Goal: Information Seeking & Learning: Compare options

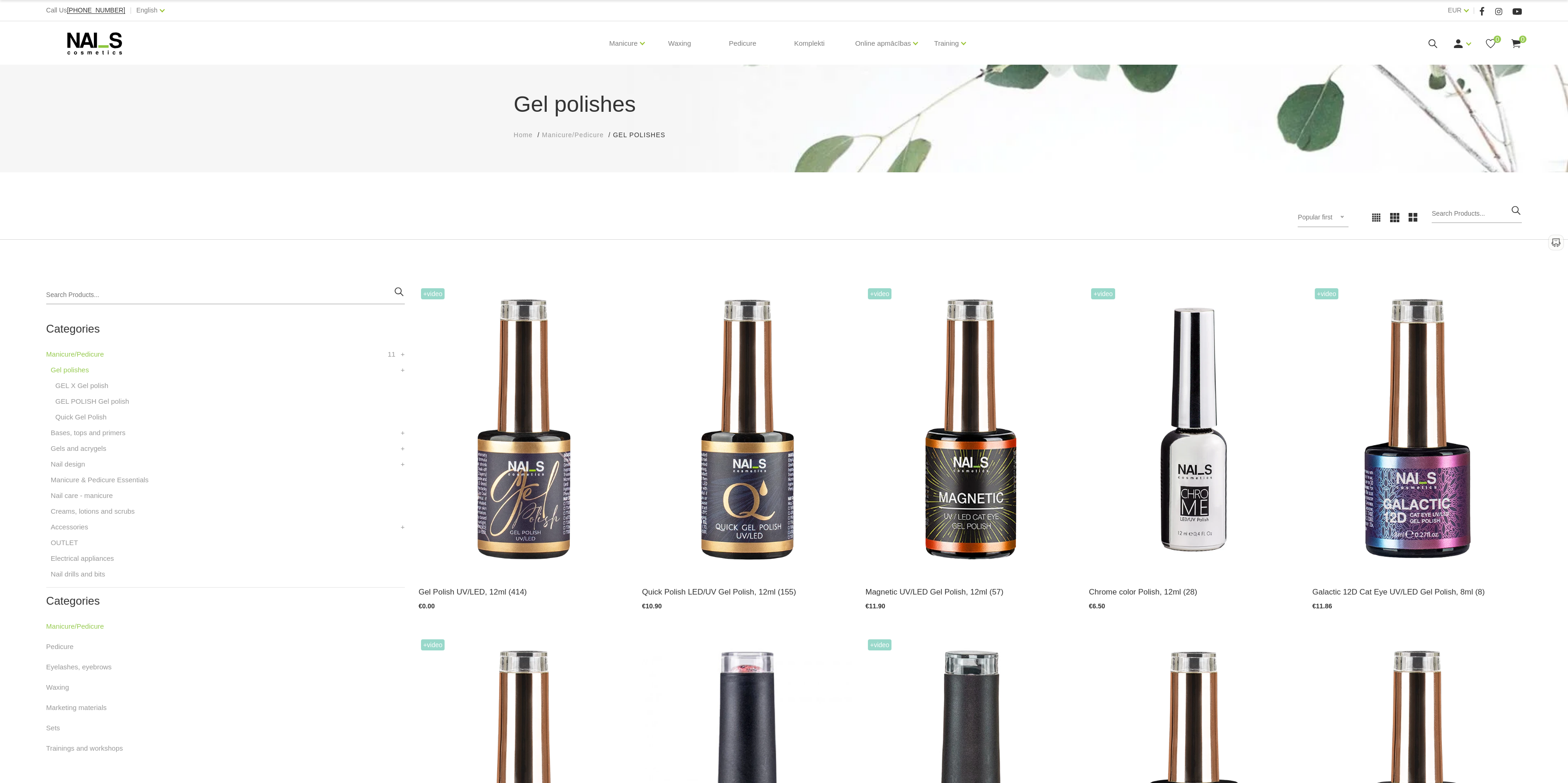
scroll to position [123, 0]
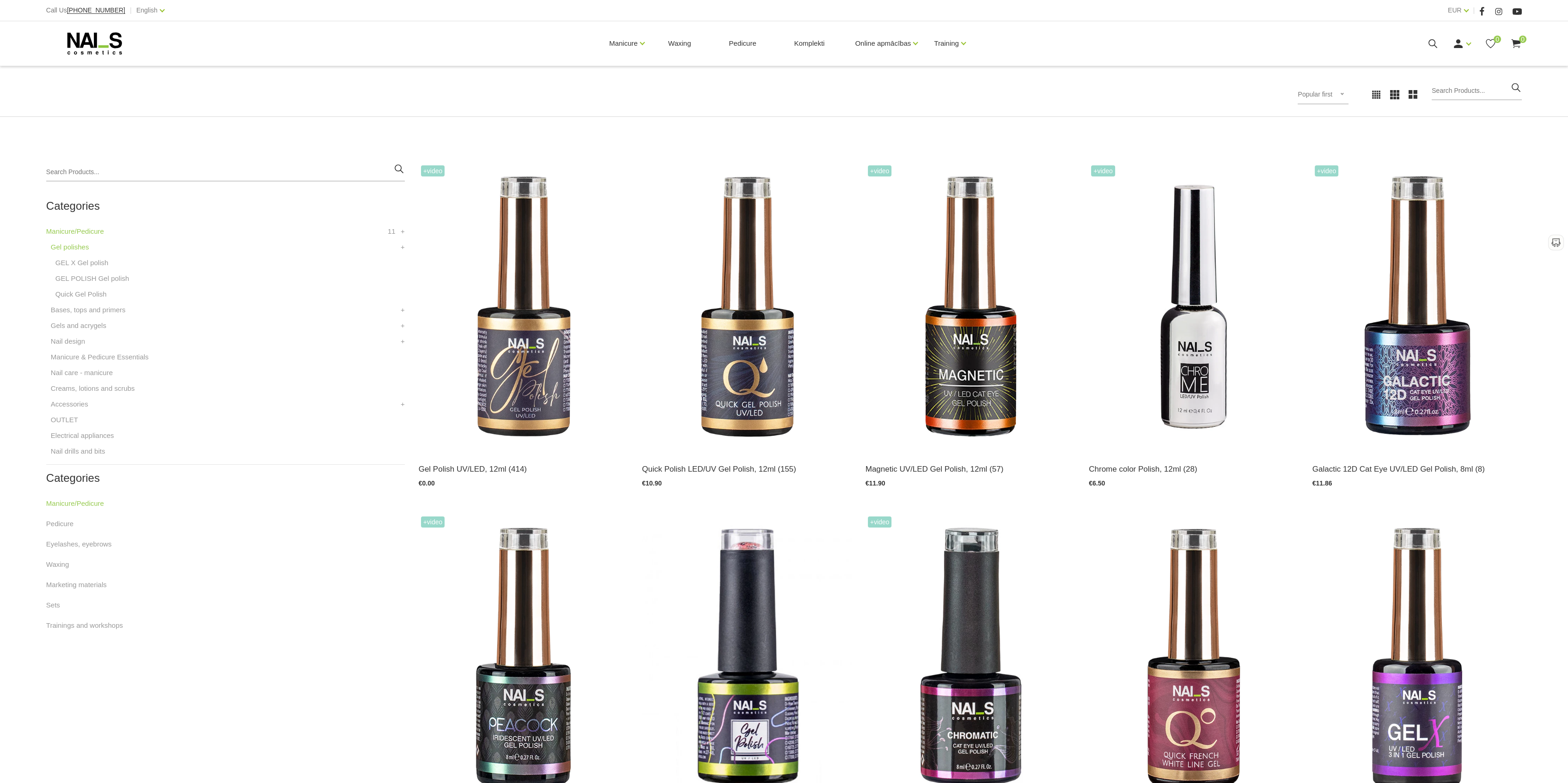
click at [1306, 94] on icon at bounding box center [1376, 94] width 9 height 9
click at [86, 281] on font "ГЕЛЬ-ЛАК Гель-лак" at bounding box center [87, 278] width 63 height 8
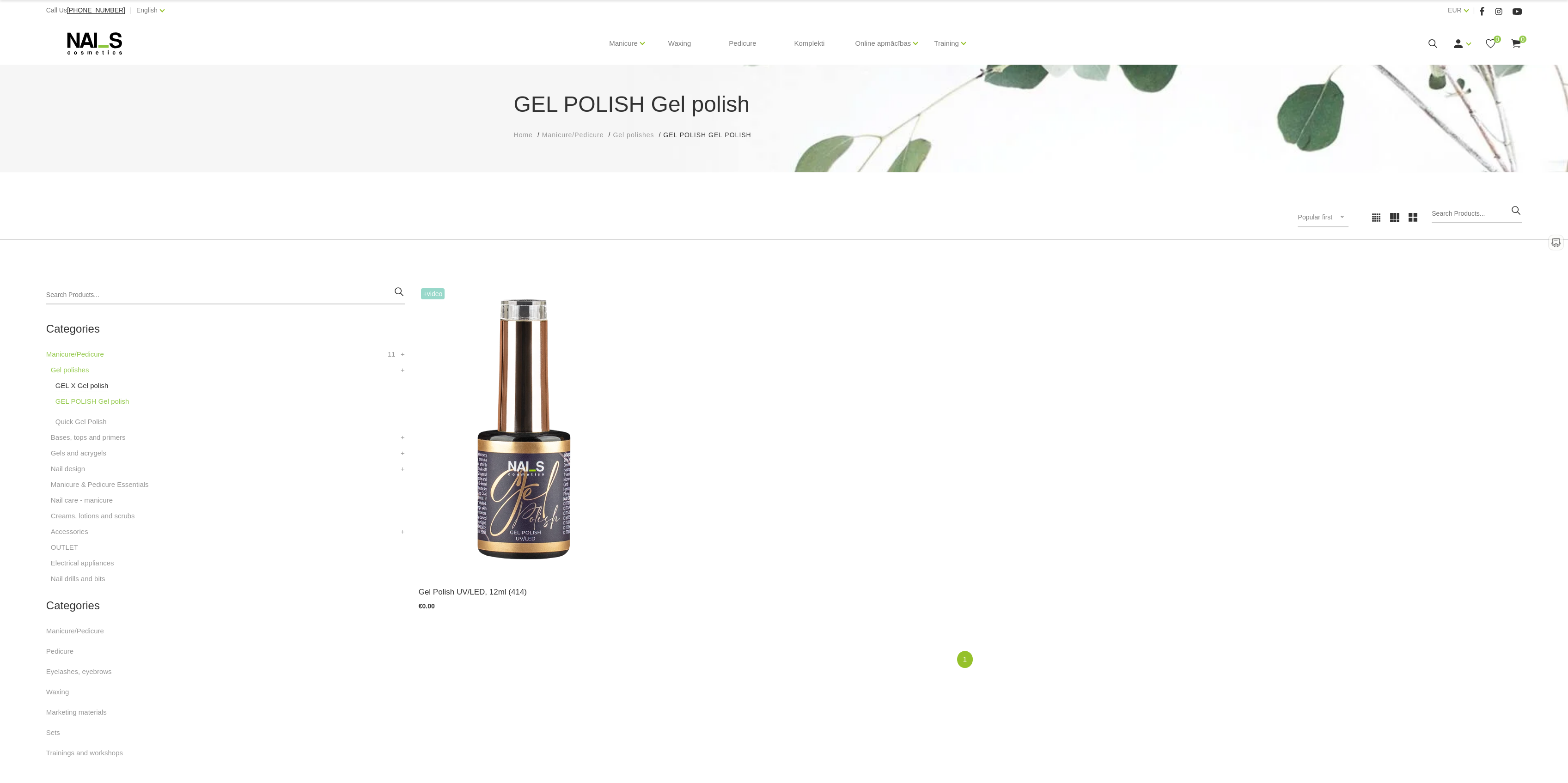
click at [103, 389] on link "GEL X Gel polish" at bounding box center [82, 386] width 53 height 11
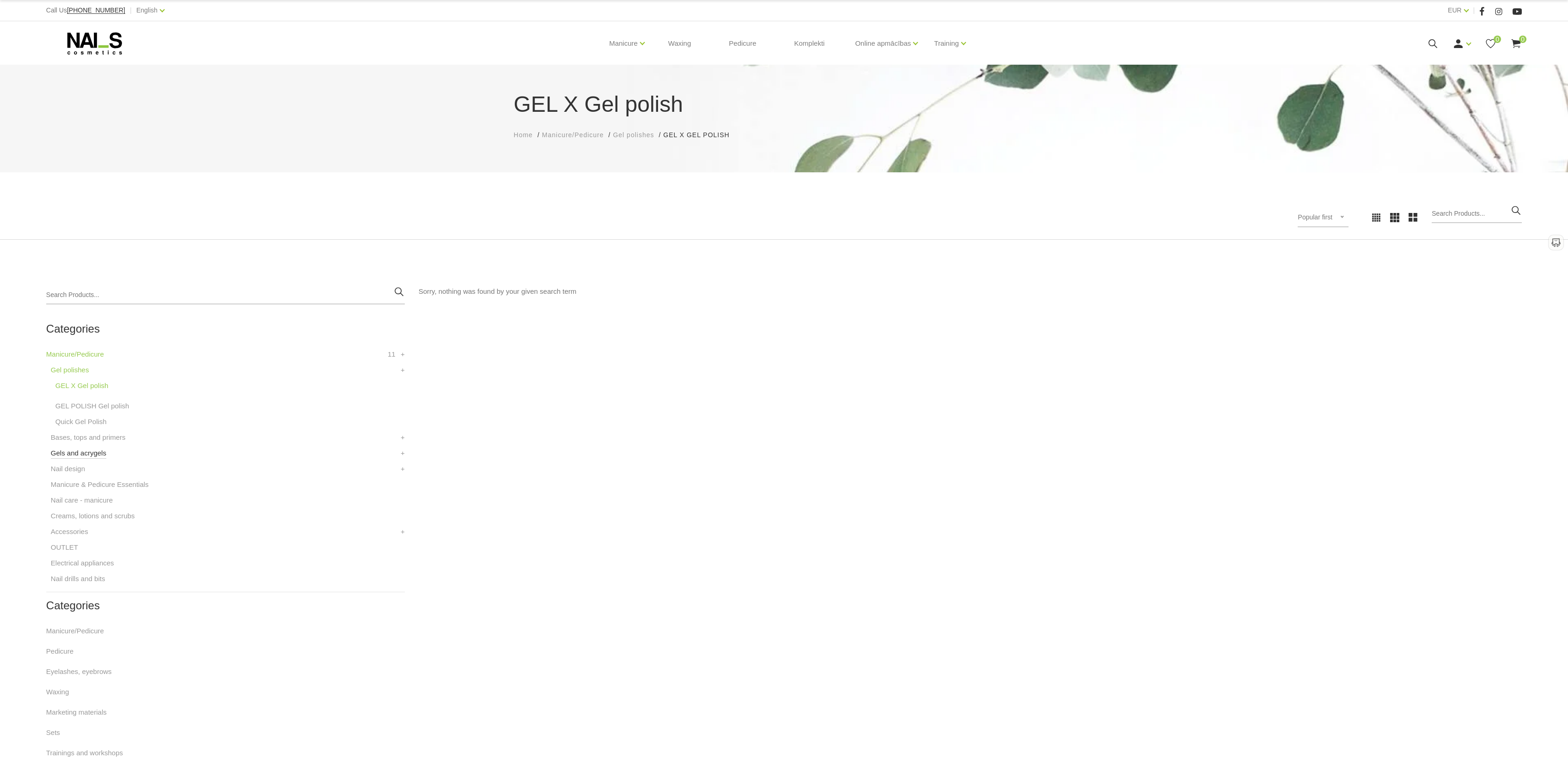
click at [85, 457] on link "Gels and acrygels" at bounding box center [78, 453] width 56 height 11
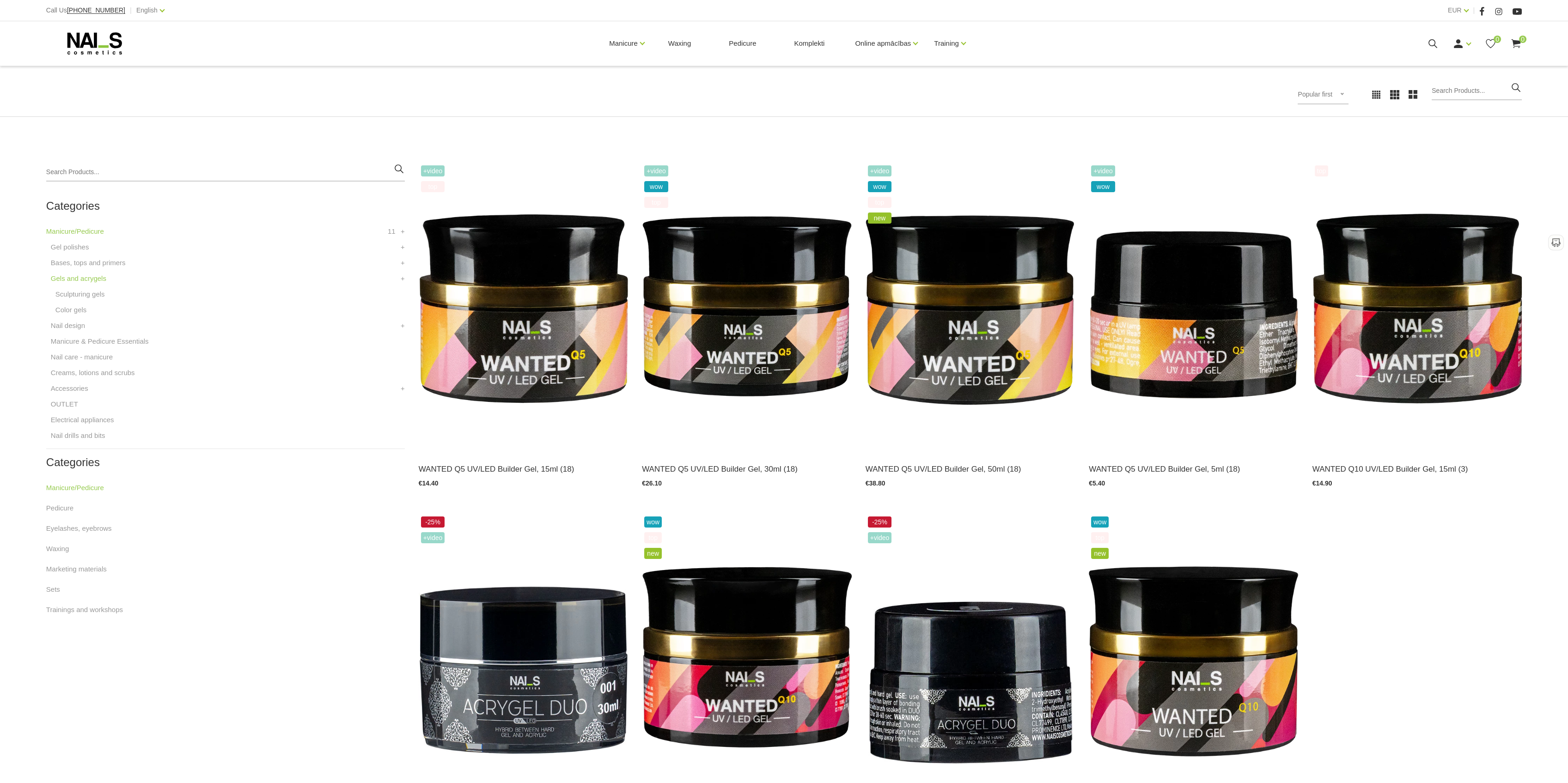
scroll to position [308, 0]
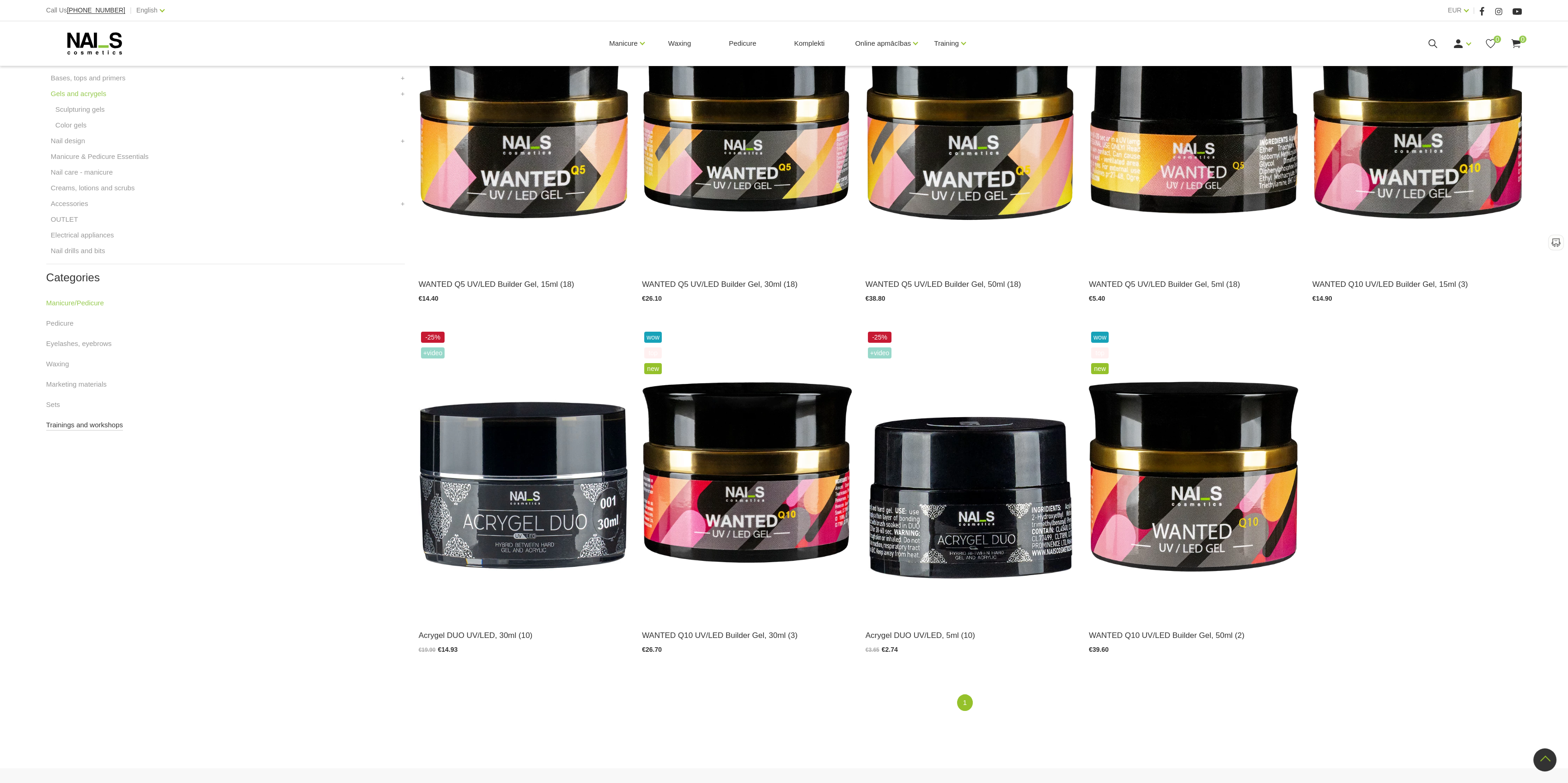
click at [82, 421] on link "Trainings and workshops" at bounding box center [84, 425] width 77 height 11
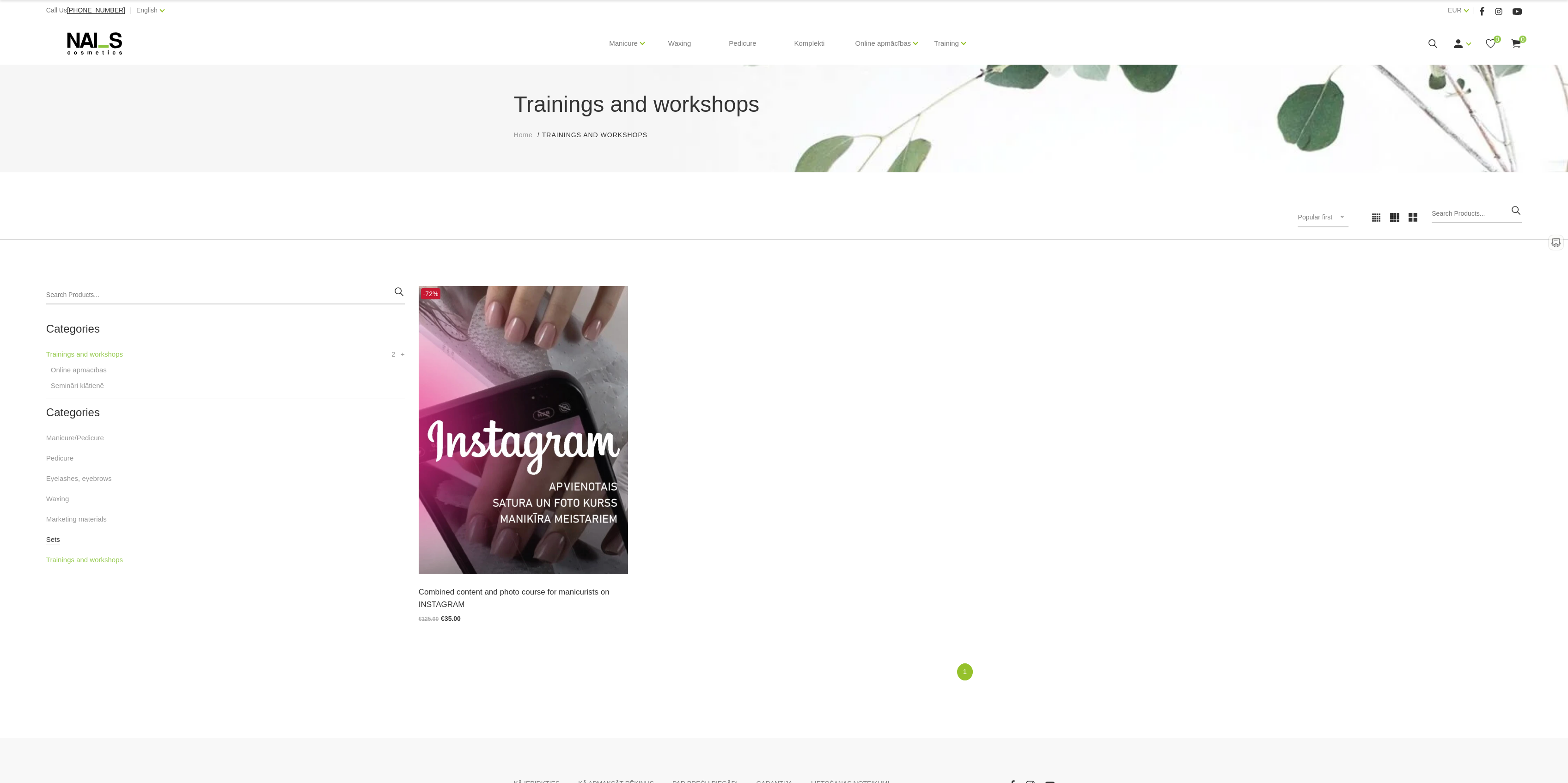
click at [58, 542] on link "Sets" at bounding box center [53, 540] width 14 height 11
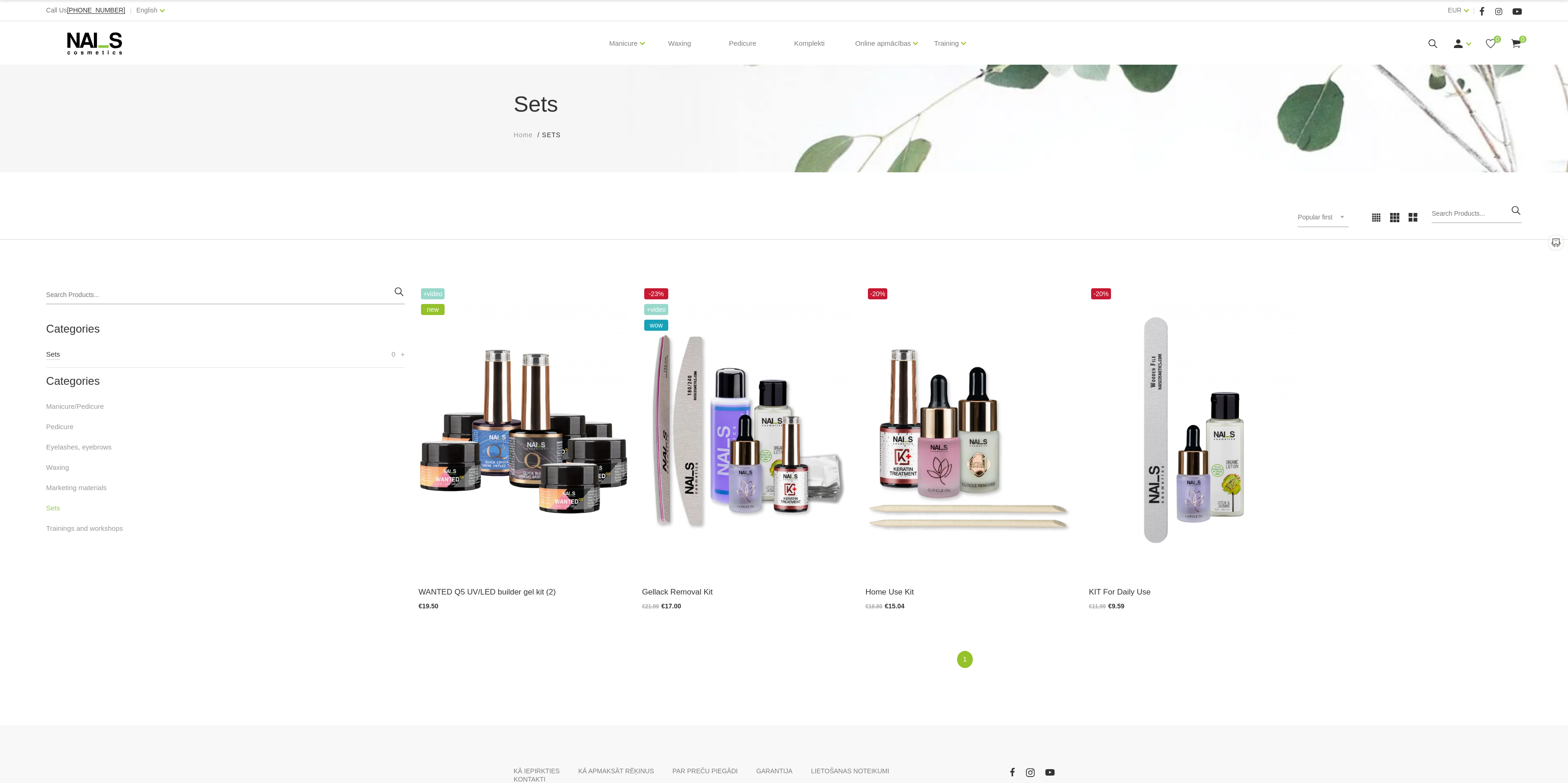
click at [52, 354] on link "Sets" at bounding box center [53, 354] width 14 height 11
click at [77, 407] on link "Manicure/Pedicure" at bounding box center [75, 406] width 58 height 11
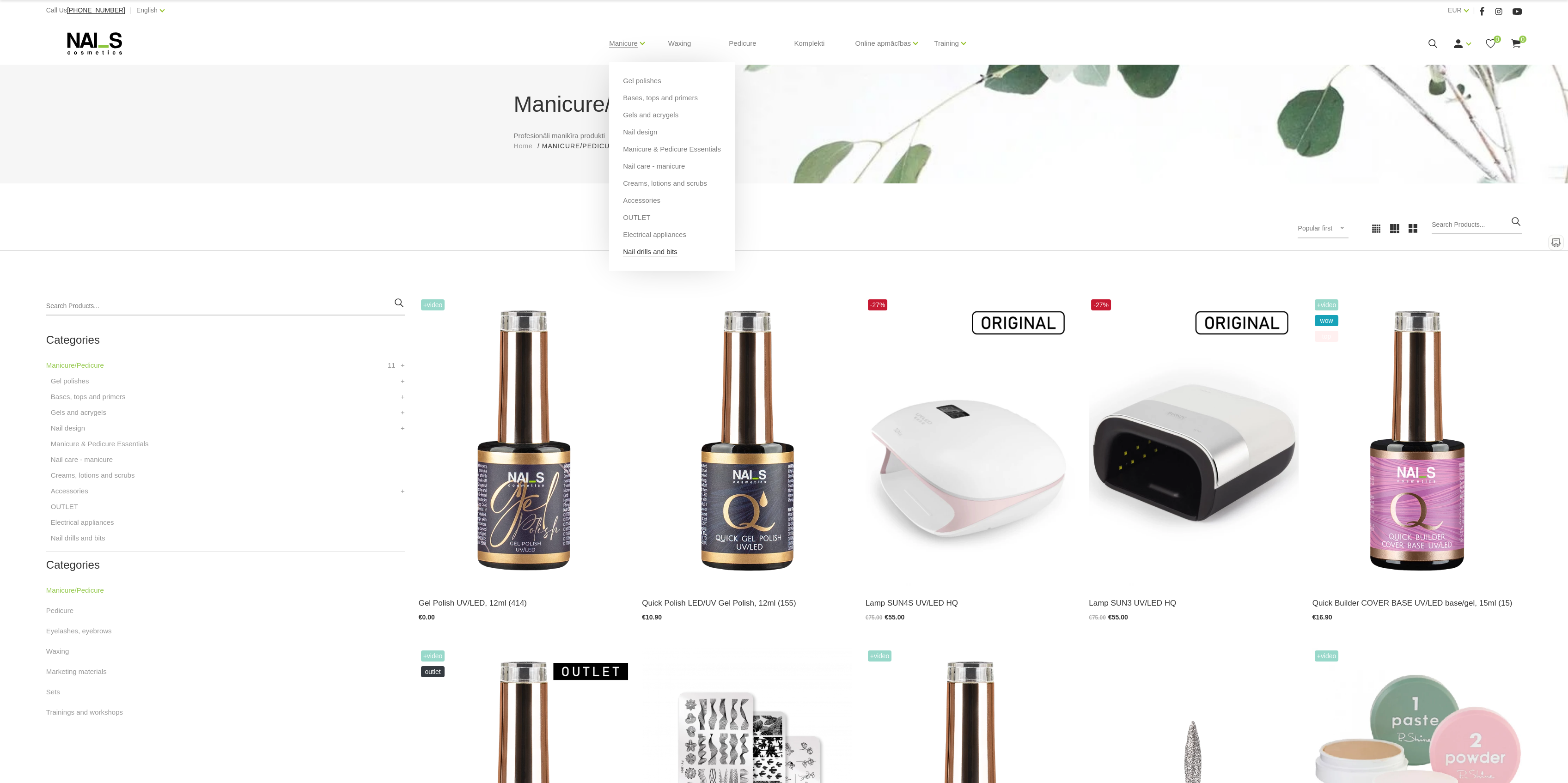
click at [662, 254] on link "Nail drills and bits" at bounding box center [650, 252] width 54 height 10
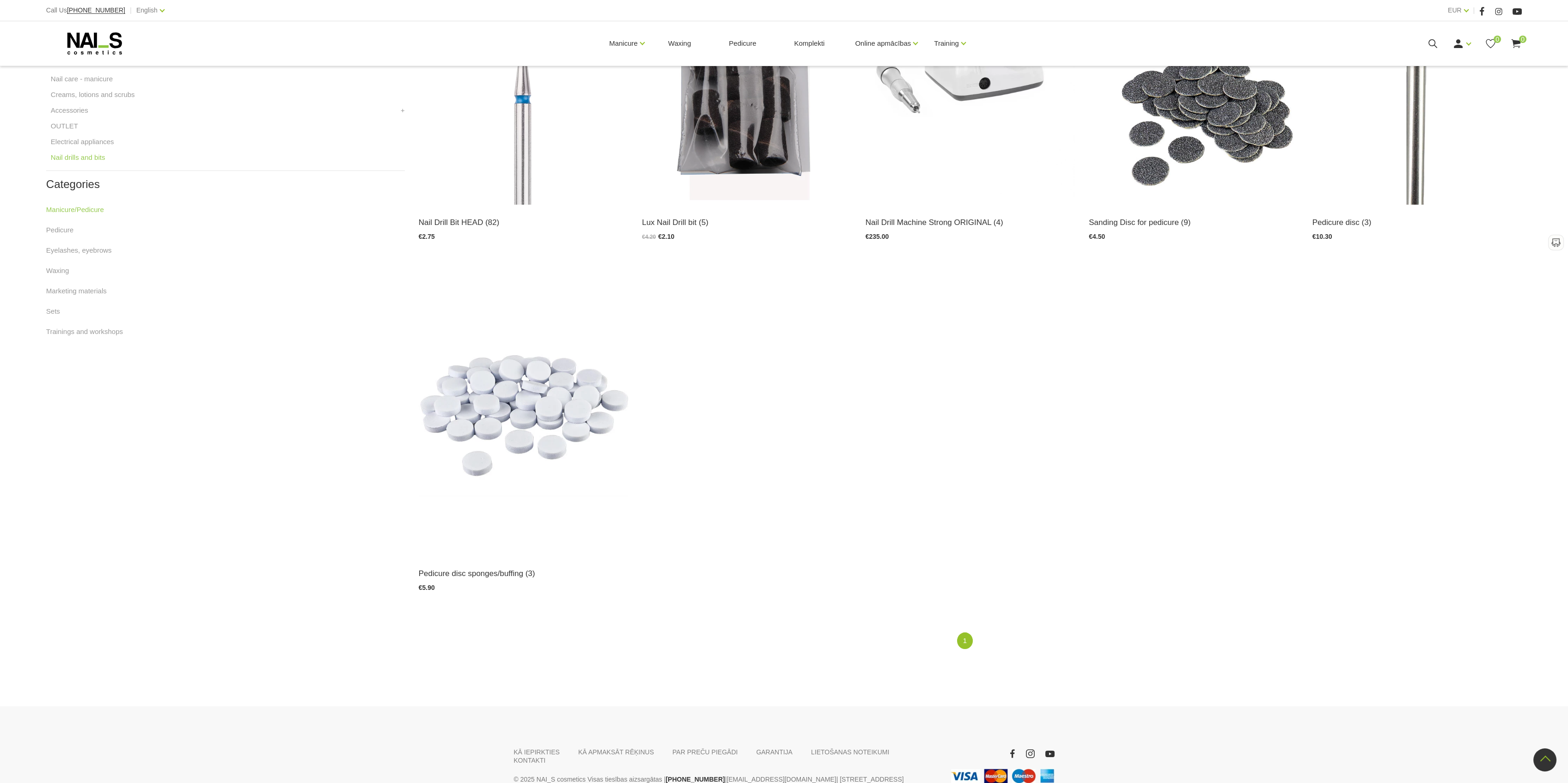
scroll to position [123, 0]
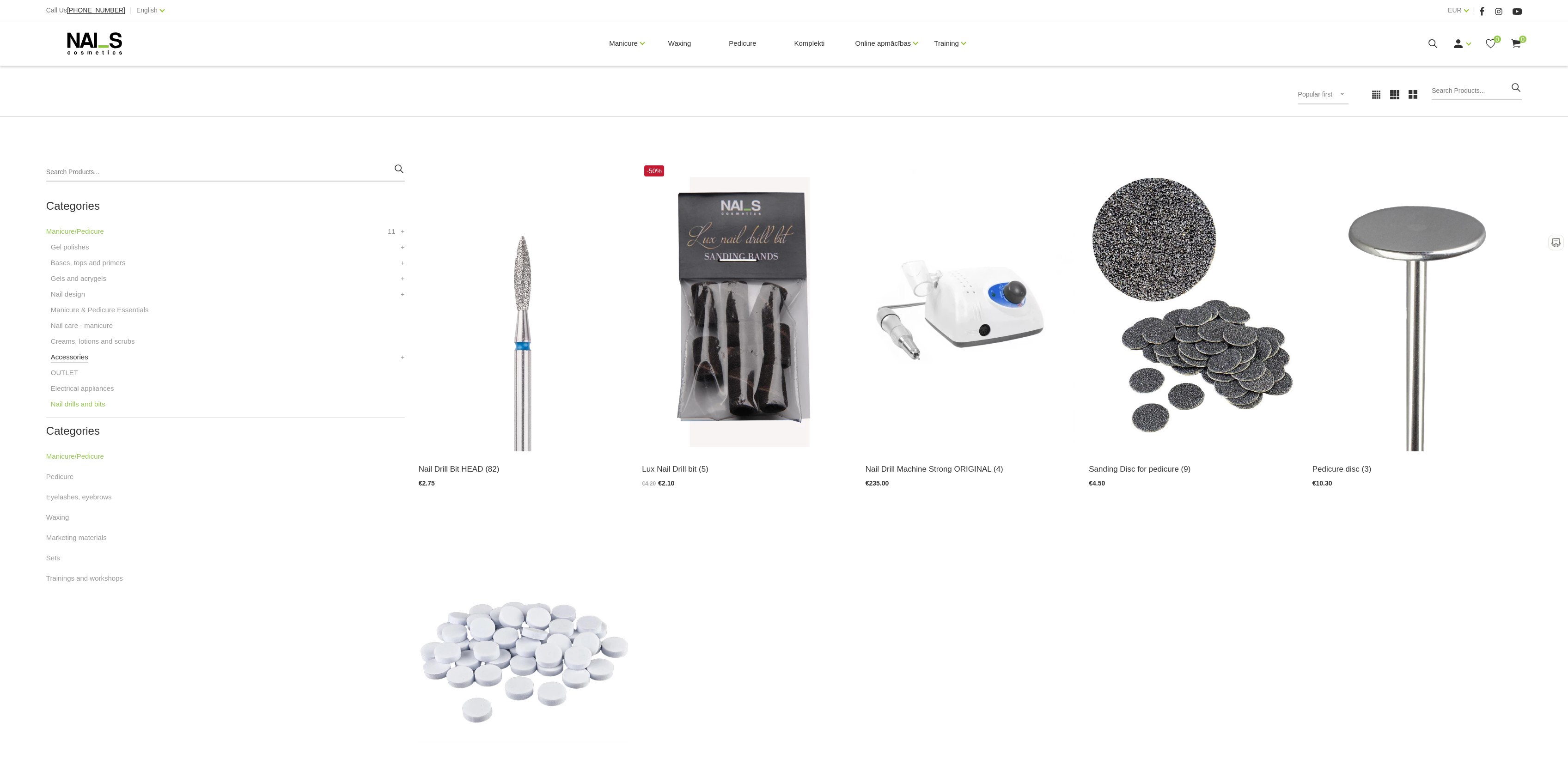
click at [69, 359] on link "Accessories" at bounding box center [69, 357] width 37 height 11
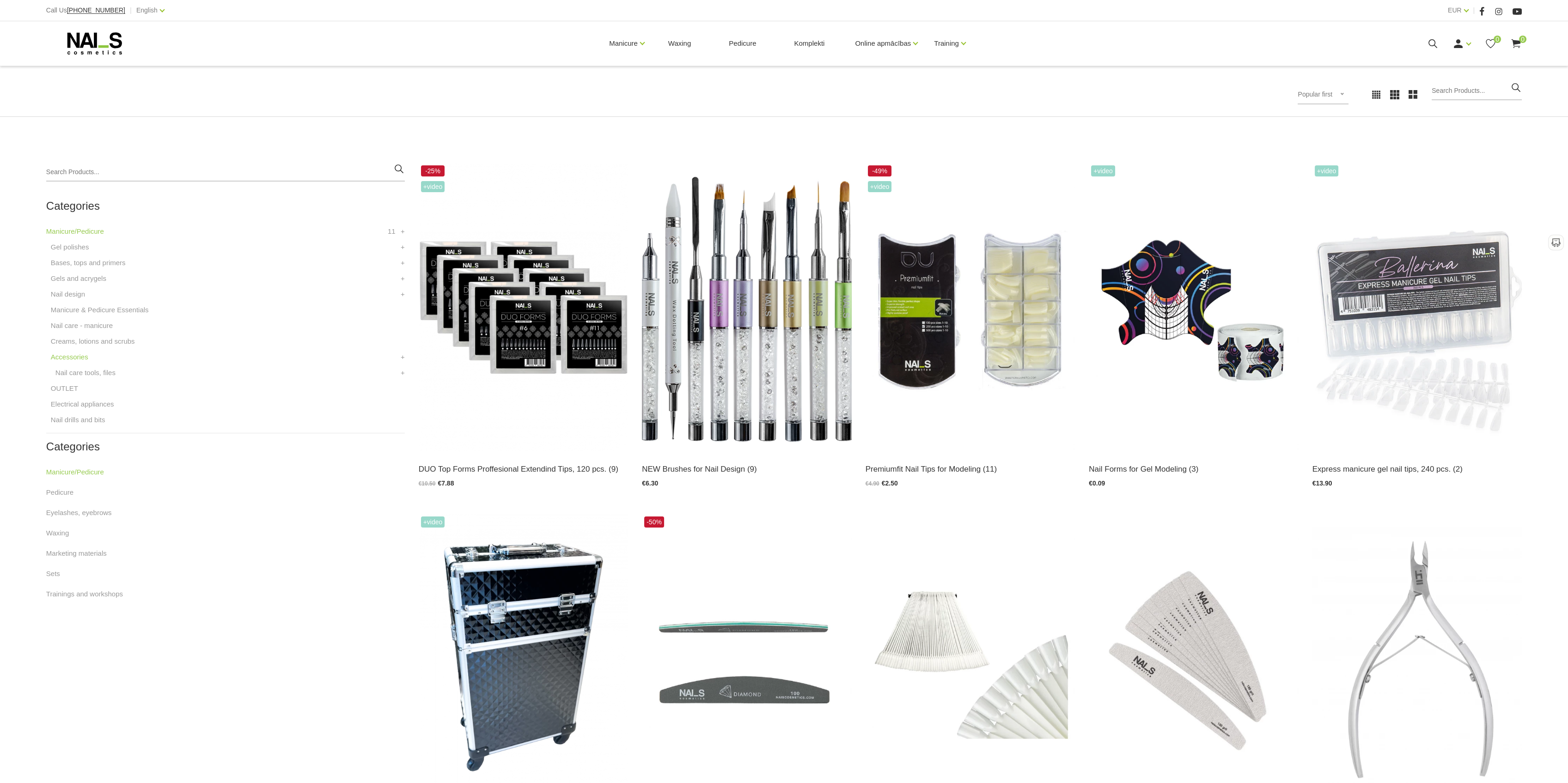
scroll to position [308, 0]
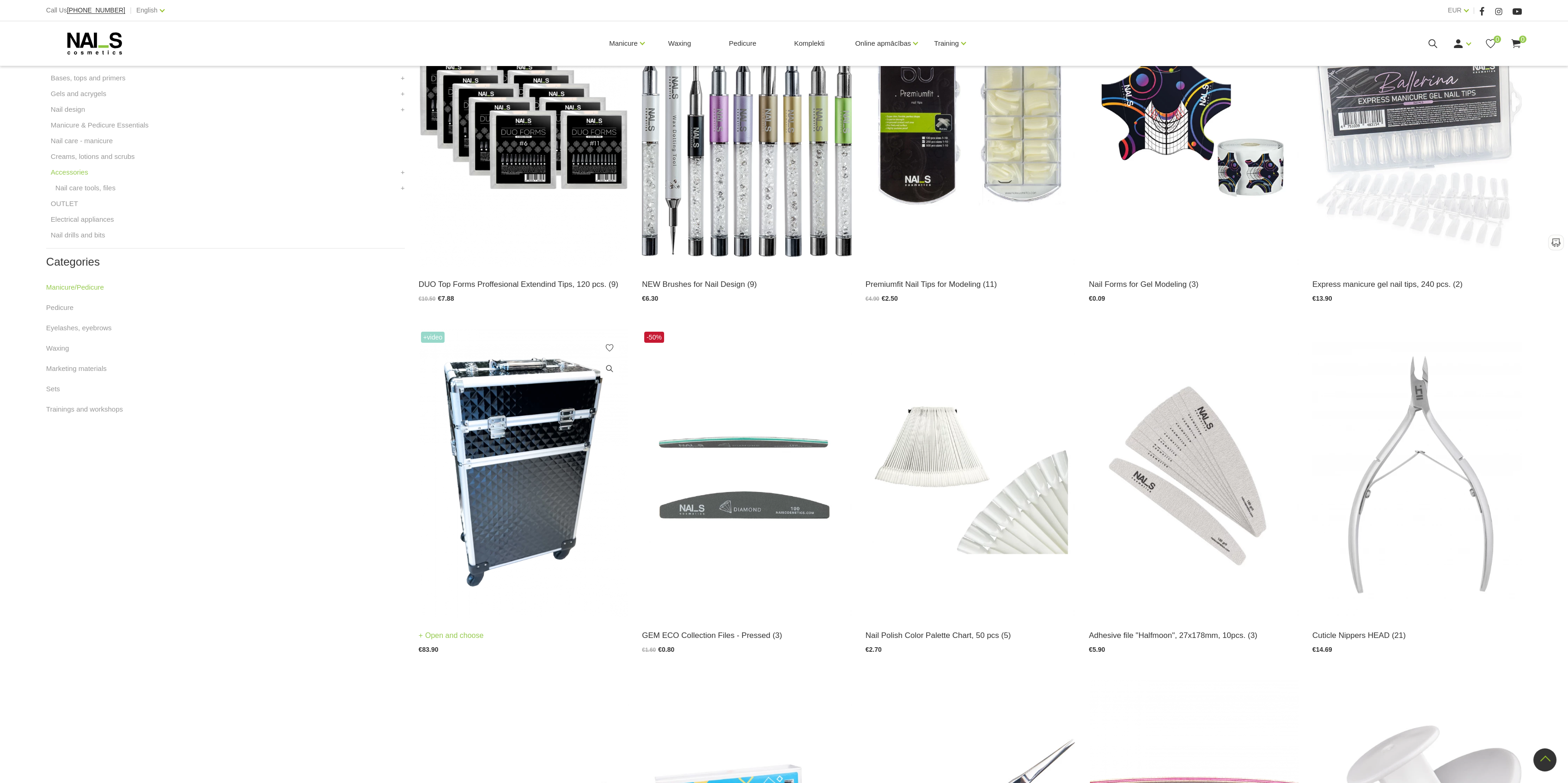
click at [502, 519] on img at bounding box center [523, 473] width 210 height 288
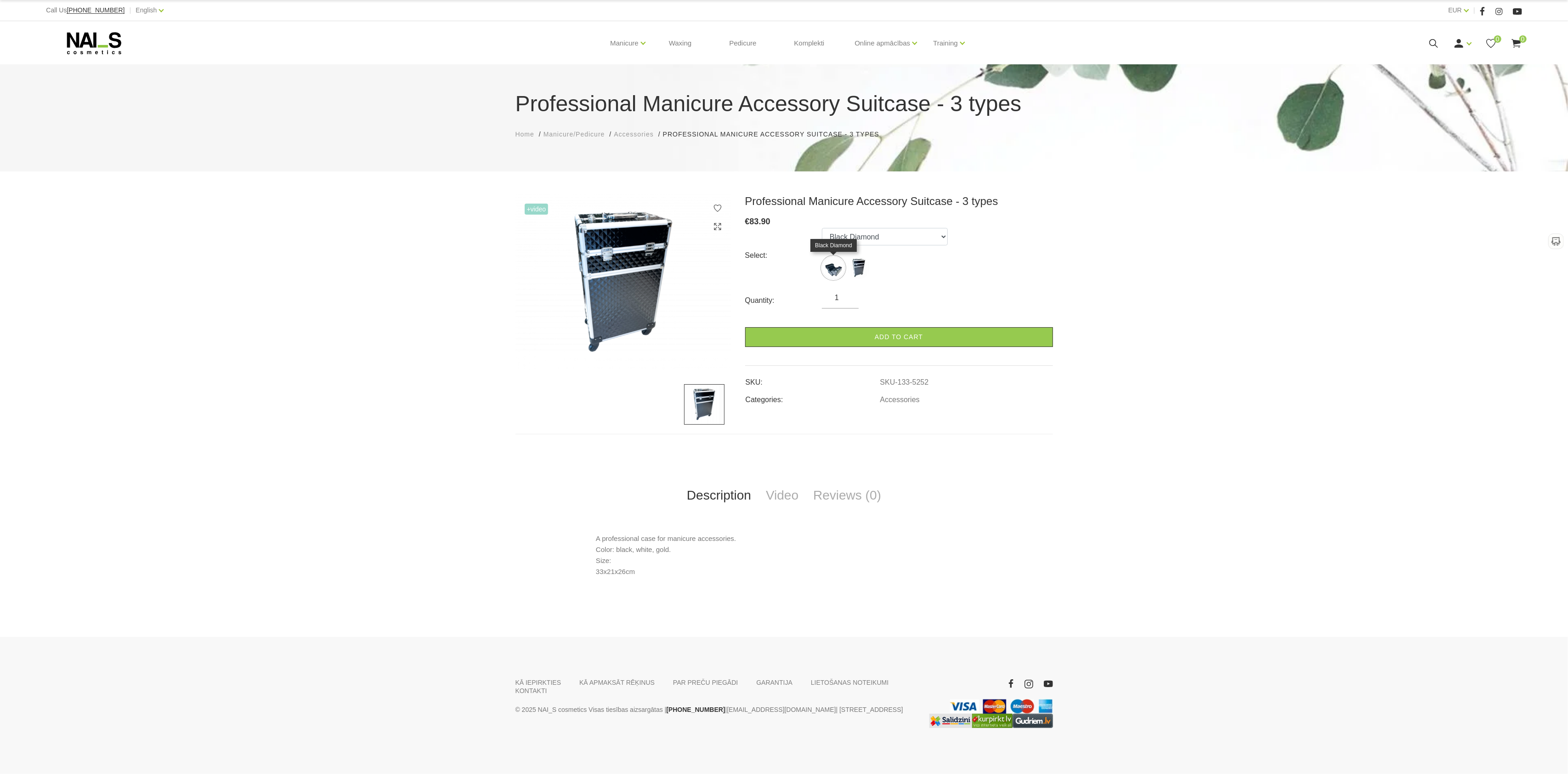
click at [835, 273] on img at bounding box center [833, 268] width 23 height 23
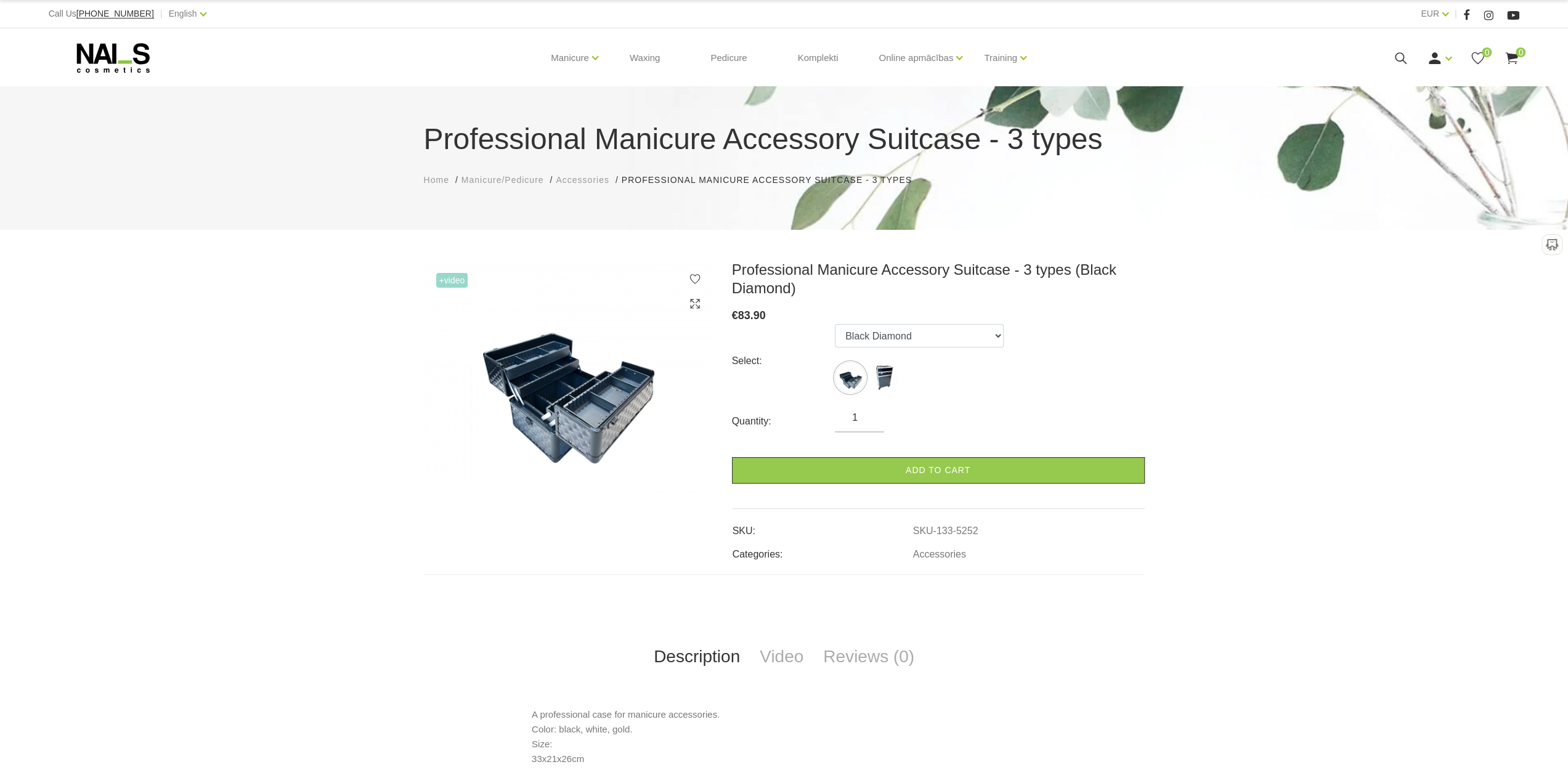
click at [544, 387] on img at bounding box center [568, 379] width 290 height 237
click at [694, 306] on icon at bounding box center [695, 304] width 12 height 12
click at [882, 378] on img at bounding box center [884, 378] width 31 height 31
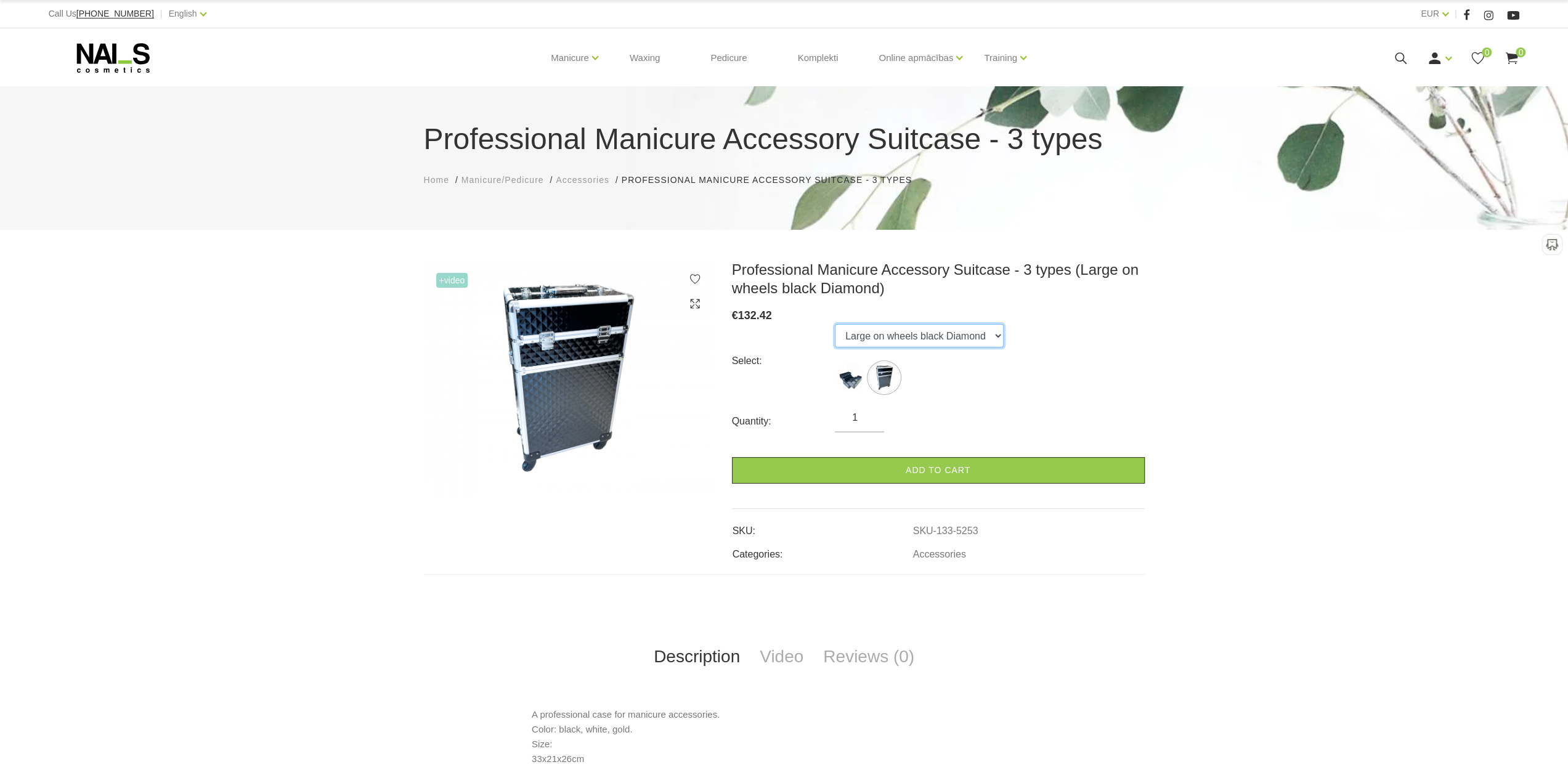
click at [935, 337] on select "Black Diamond Large on wheels black Diamond" at bounding box center [919, 336] width 169 height 24
click at [835, 324] on select "Black Diamond Large on wheels black Diamond" at bounding box center [919, 336] width 169 height 24
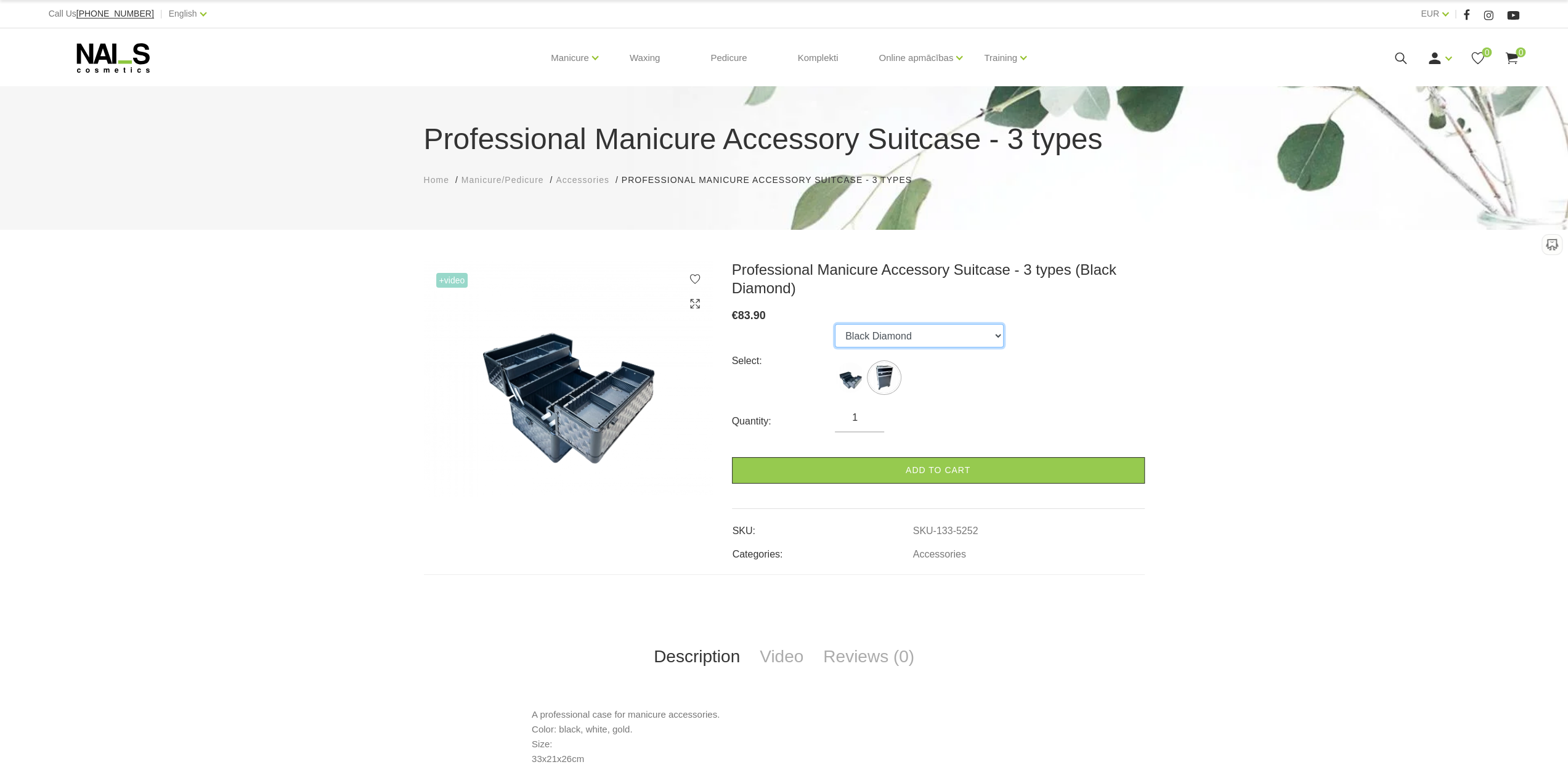
click at [936, 337] on select "Black Diamond Large on wheels black Diamond" at bounding box center [919, 336] width 169 height 24
click at [835, 324] on select "Black Diamond Large on wheels black Diamond" at bounding box center [919, 336] width 169 height 24
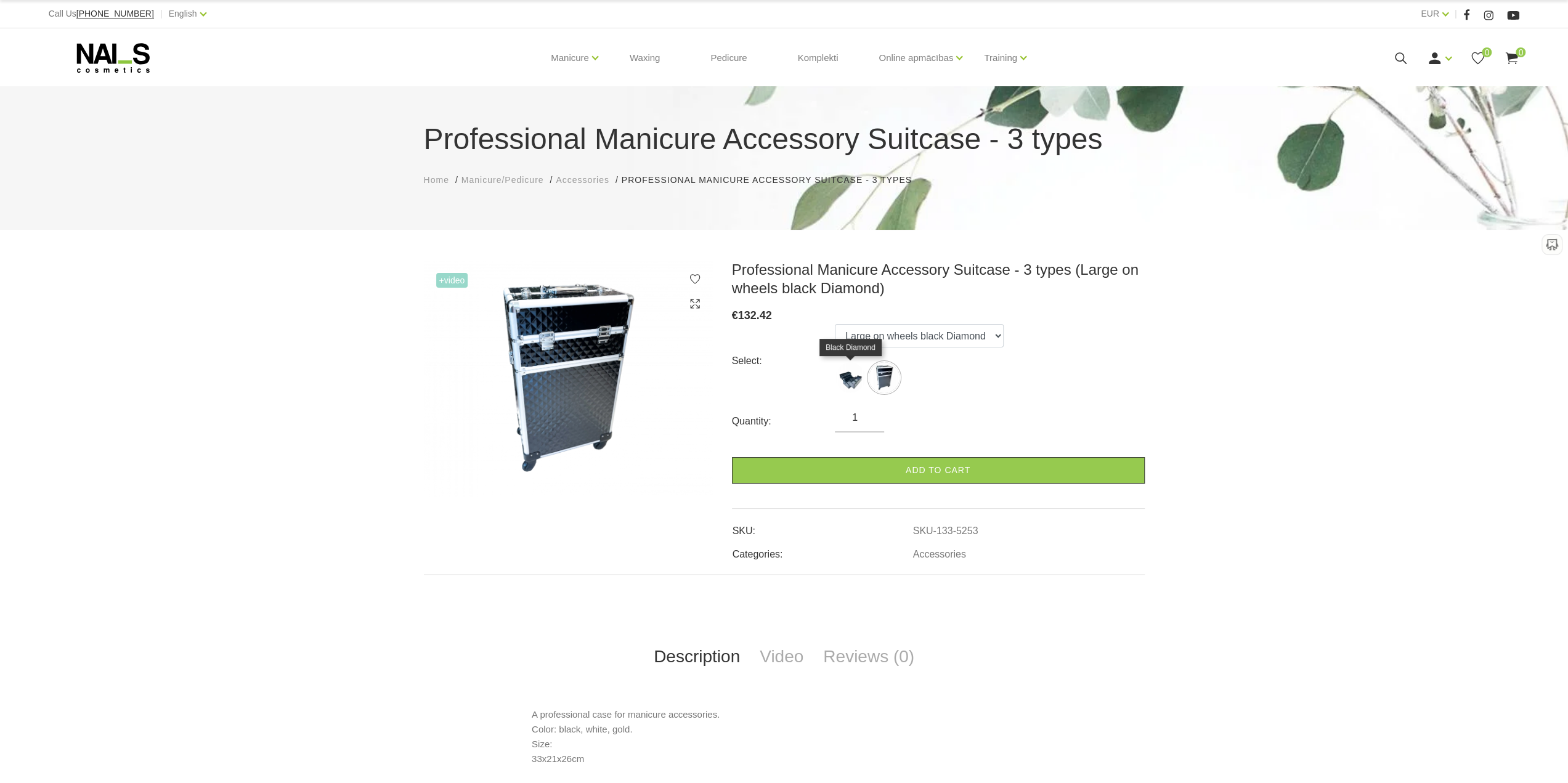
click at [854, 380] on img at bounding box center [851, 378] width 31 height 31
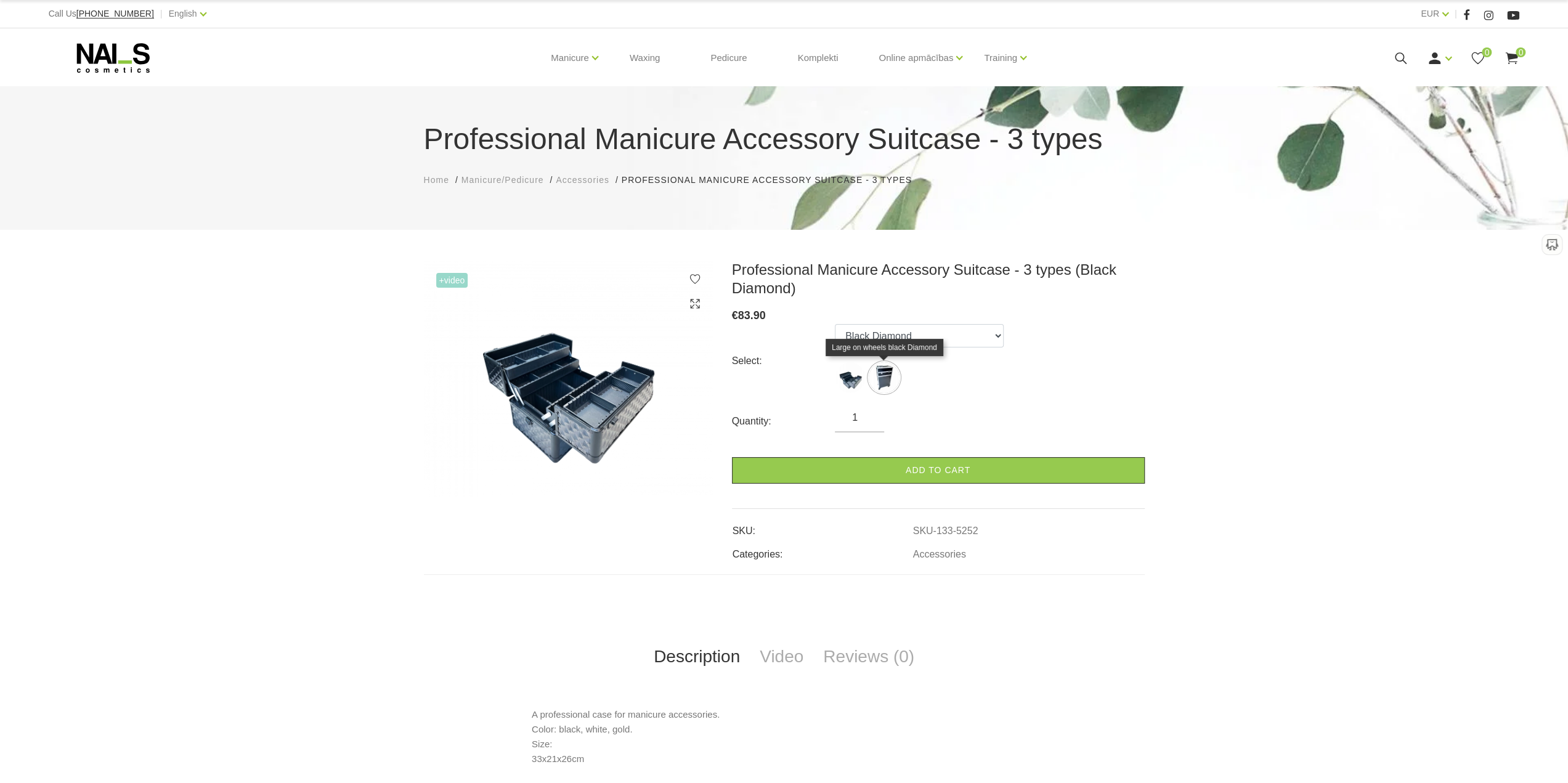
click at [884, 375] on img at bounding box center [884, 378] width 31 height 31
select select "5253"
